Goal: Use online tool/utility: Utilize a website feature to perform a specific function

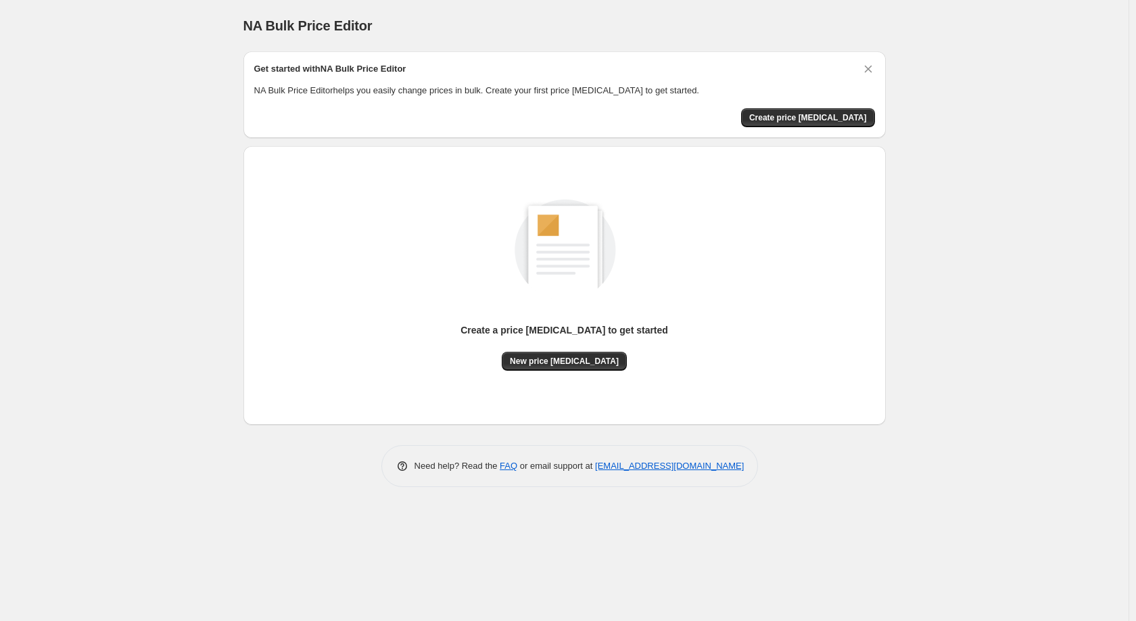
click at [816, 131] on div "Get started with NA Bulk Price Editor NA Bulk Price Editor helps you easily cha…" at bounding box center [564, 94] width 643 height 87
click at [822, 118] on span "Create price [MEDICAL_DATA]" at bounding box center [808, 117] width 118 height 11
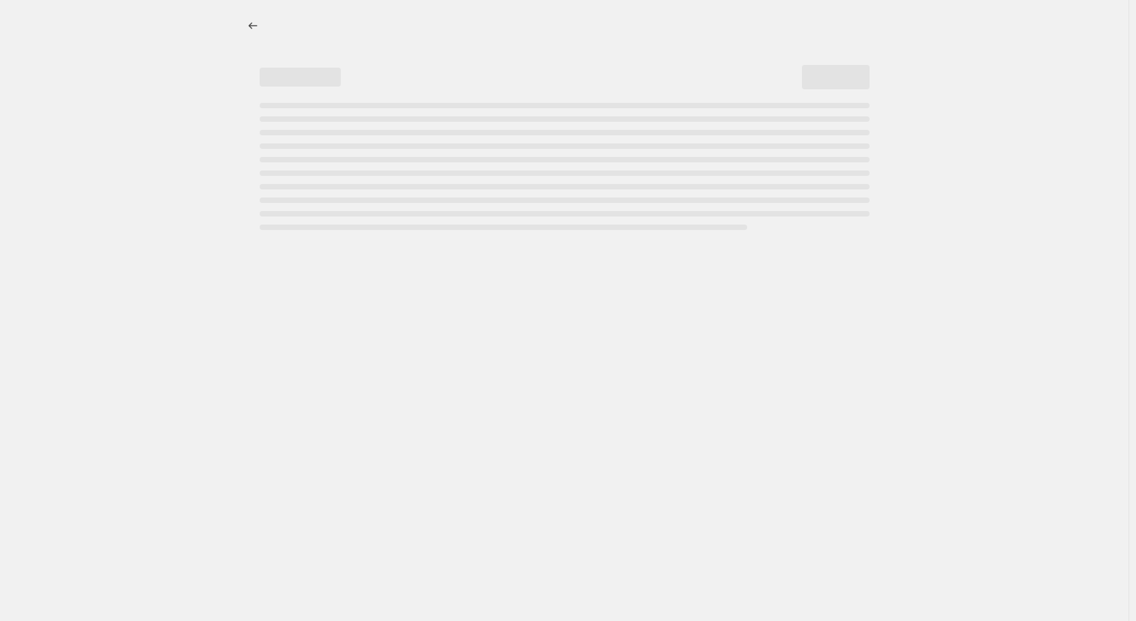
select select "percentage"
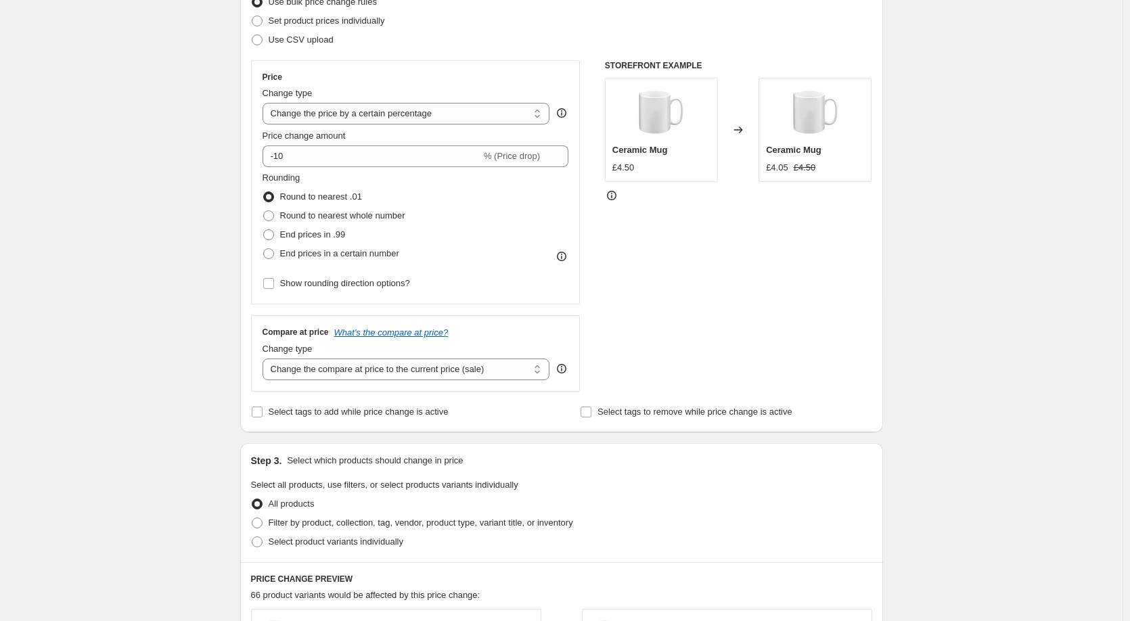
scroll to position [203, 0]
